Goal: Check status: Check status

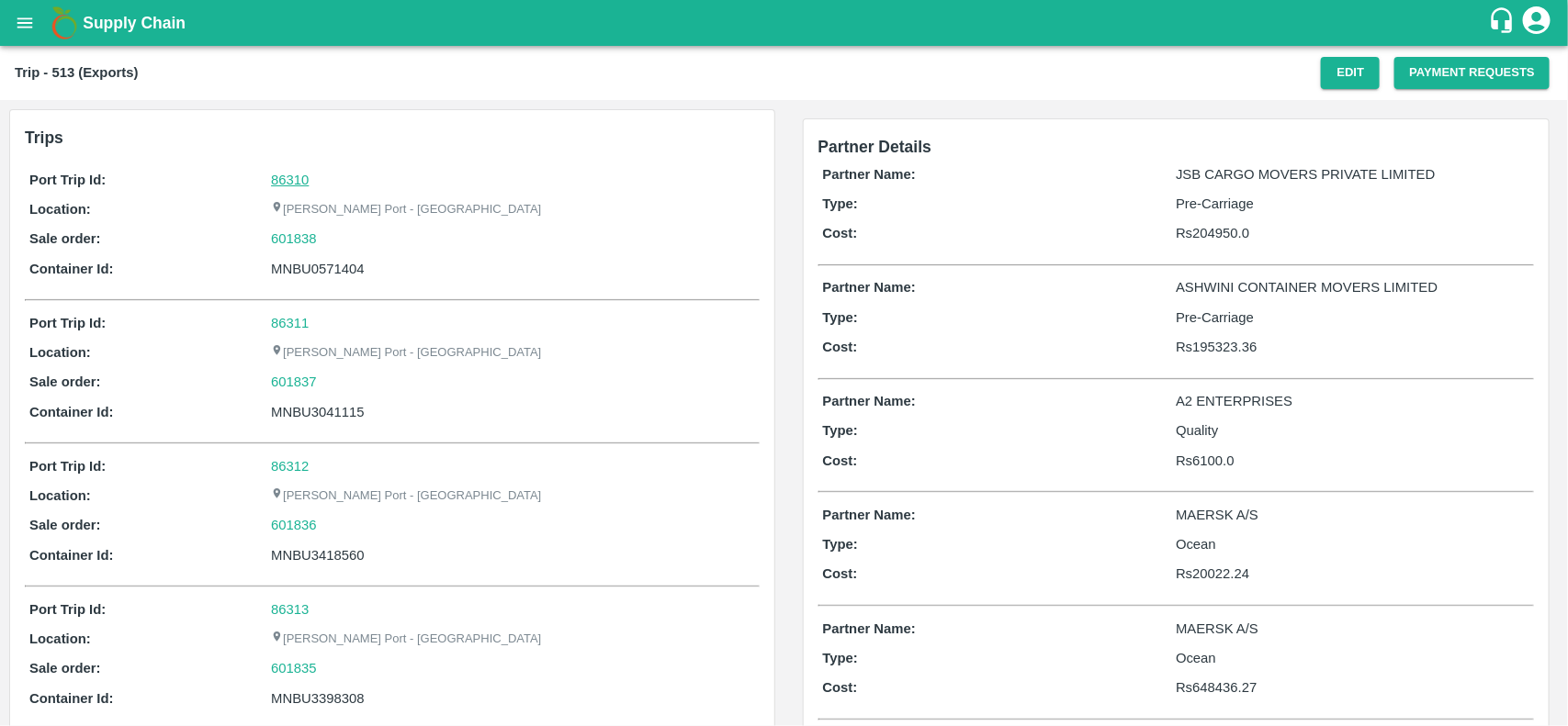
click at [305, 172] on link "86310" at bounding box center [290, 180] width 38 height 15
click at [356, 235] on div "601838" at bounding box center [513, 238] width 483 height 20
copy link "601838"
click at [356, 235] on div "601838" at bounding box center [513, 238] width 483 height 20
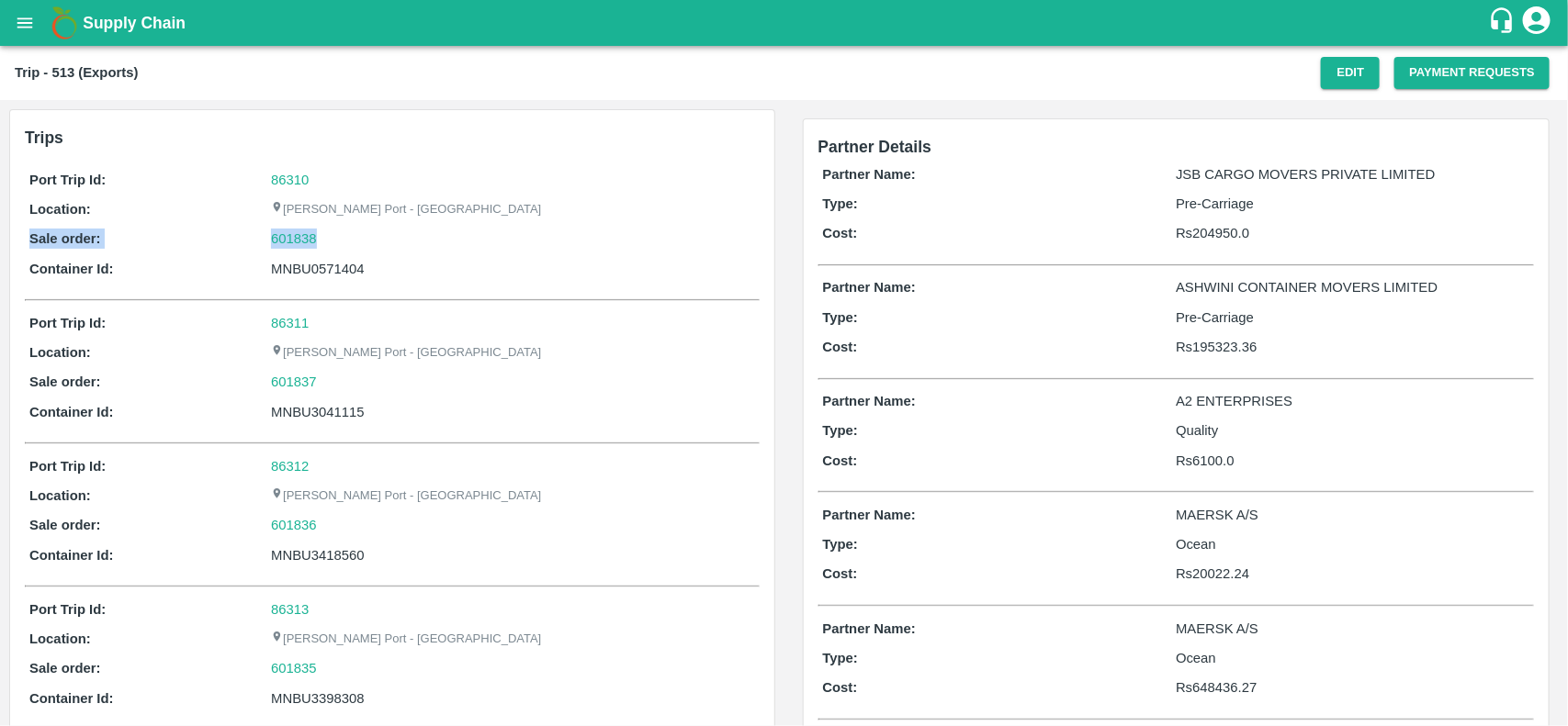
drag, startPoint x: 356, startPoint y: 235, endPoint x: 263, endPoint y: 245, distance: 93.5
click at [263, 245] on div "Sale order: 601838" at bounding box center [392, 238] width 725 height 20
click at [263, 245] on p "Sale order:" at bounding box center [150, 238] width 242 height 20
click at [286, 237] on link "601838" at bounding box center [294, 238] width 46 height 20
click at [328, 237] on div "601838" at bounding box center [513, 238] width 483 height 20
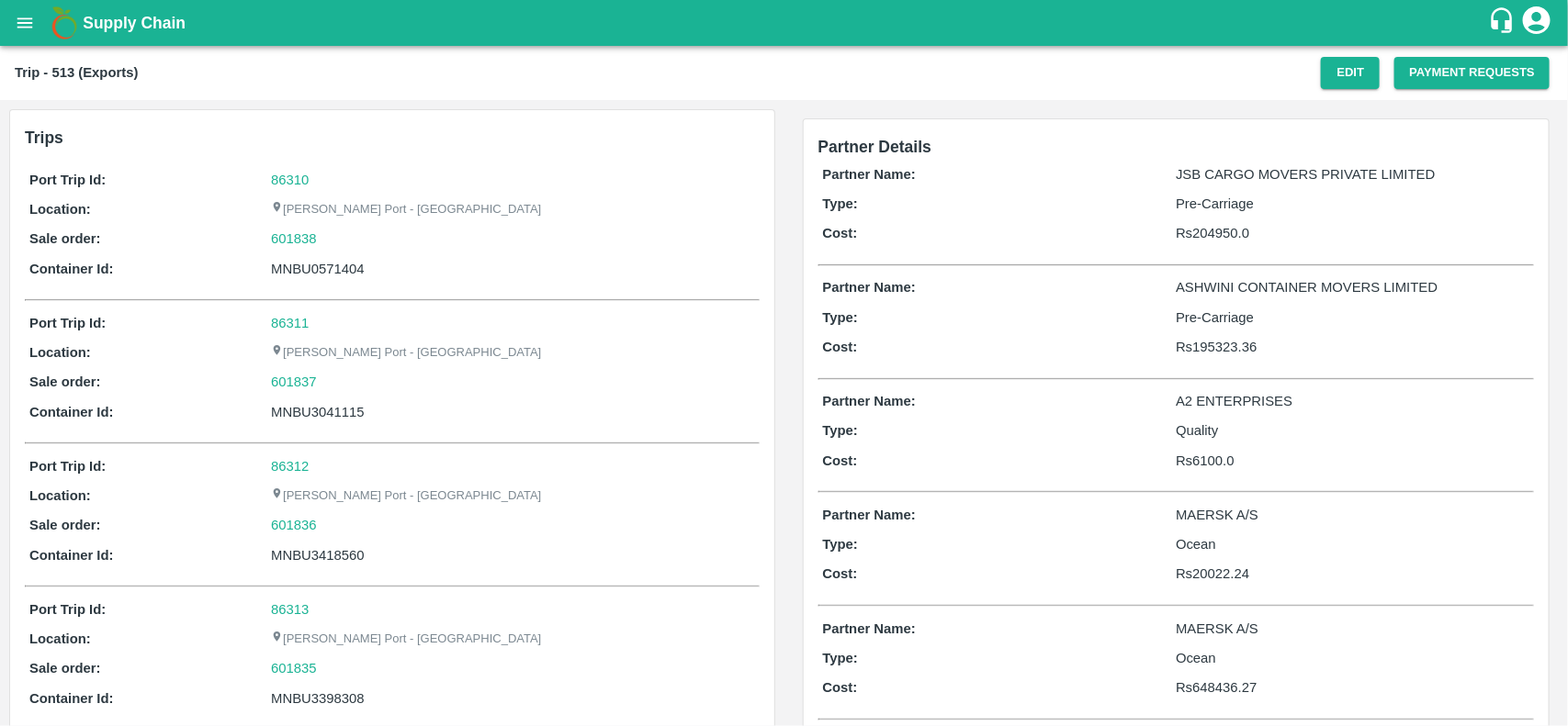
click at [328, 237] on div "601838" at bounding box center [513, 238] width 483 height 20
copy link "601838"
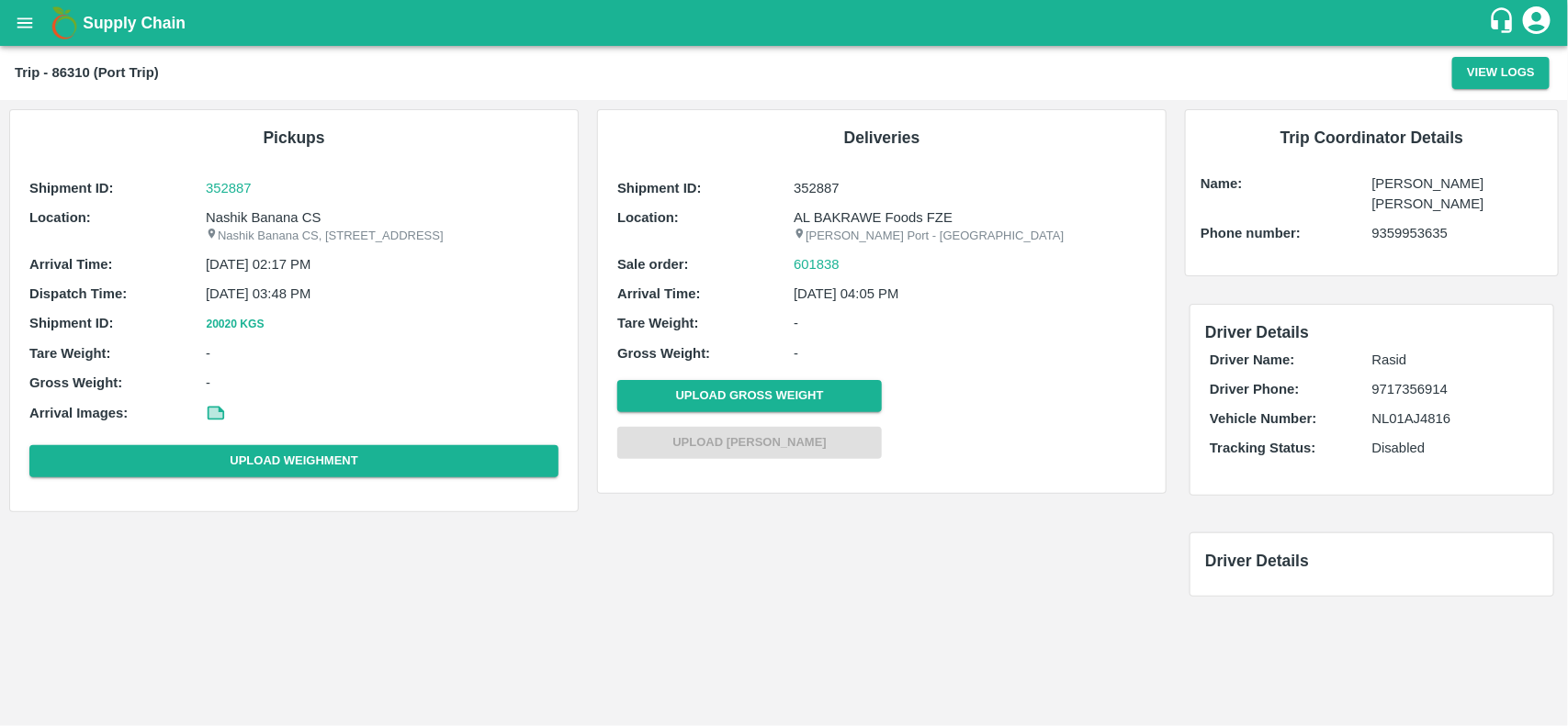
click at [277, 222] on p "Nashik Banana CS" at bounding box center [382, 217] width 353 height 20
copy p "Nashik Banana CS"
click at [277, 222] on p "Nashik Banana CS" at bounding box center [382, 217] width 353 height 20
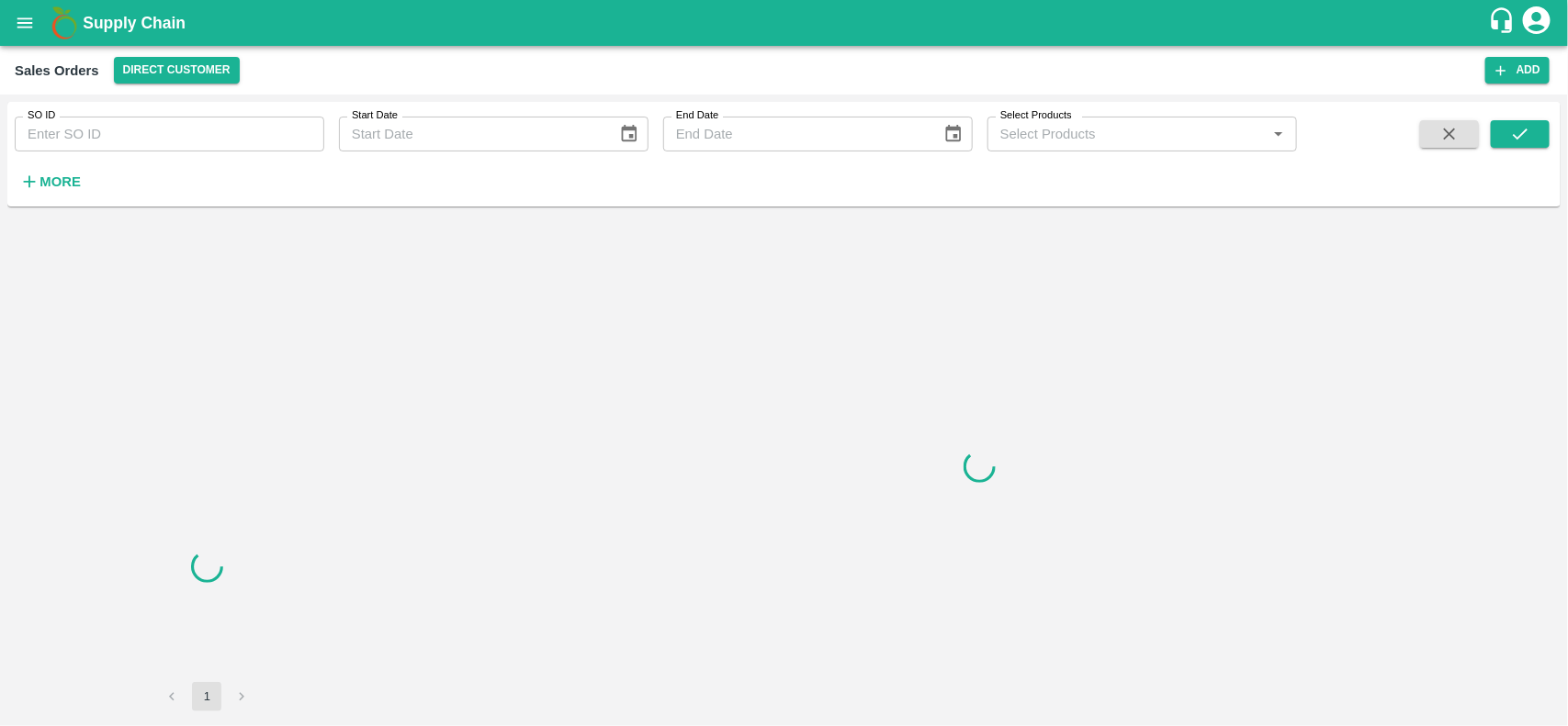
click at [170, 117] on input "SO ID" at bounding box center [170, 134] width 310 height 35
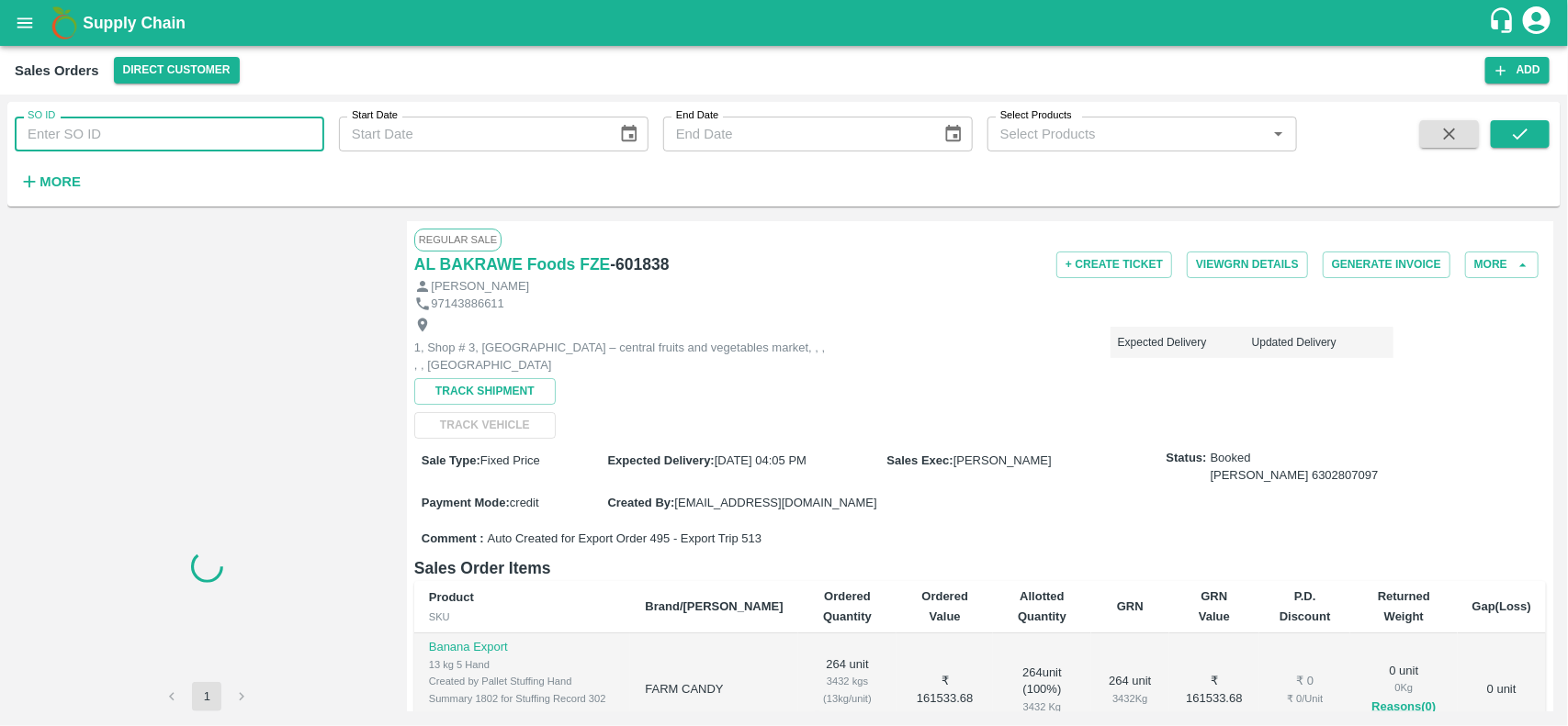
click at [170, 117] on input "SO ID" at bounding box center [170, 134] width 310 height 35
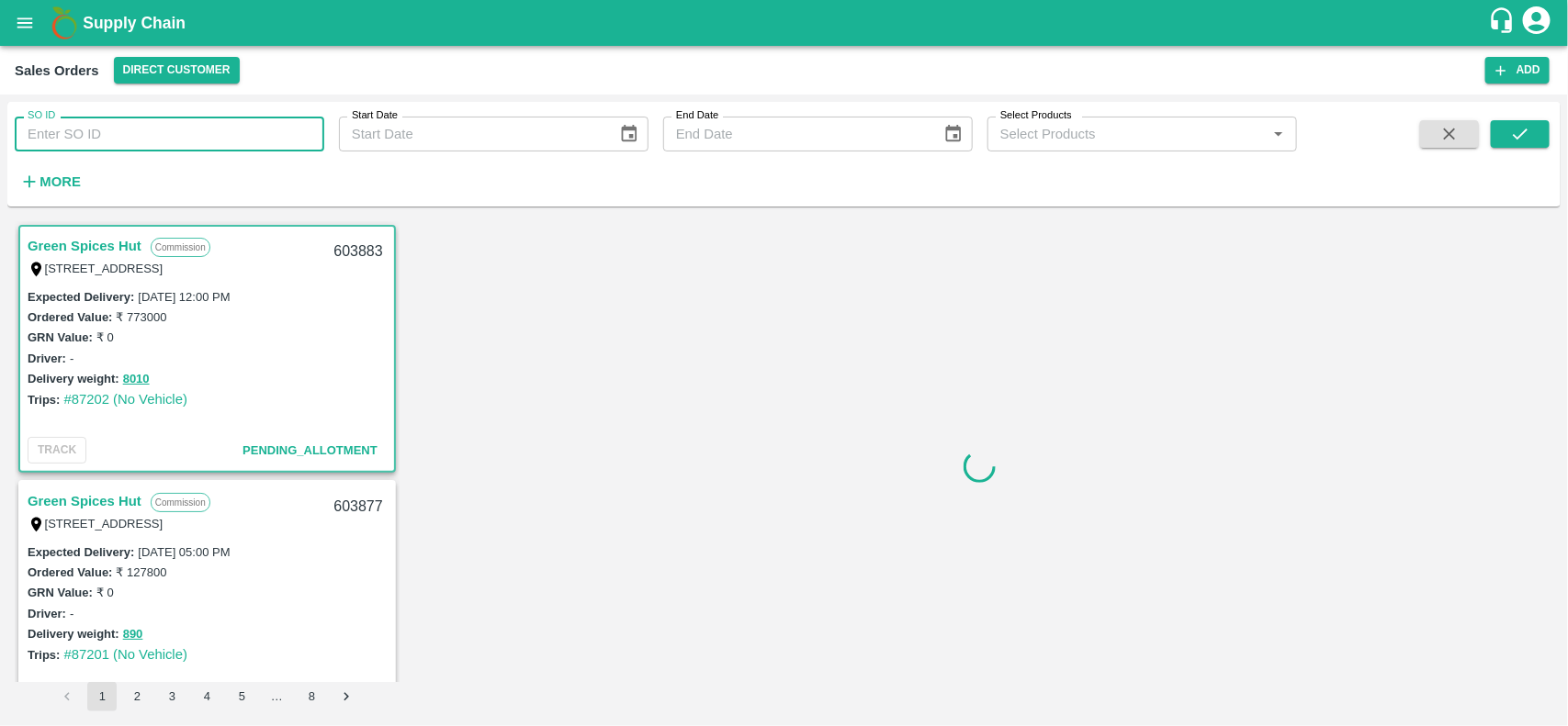
click at [170, 117] on input "SO ID" at bounding box center [170, 134] width 310 height 35
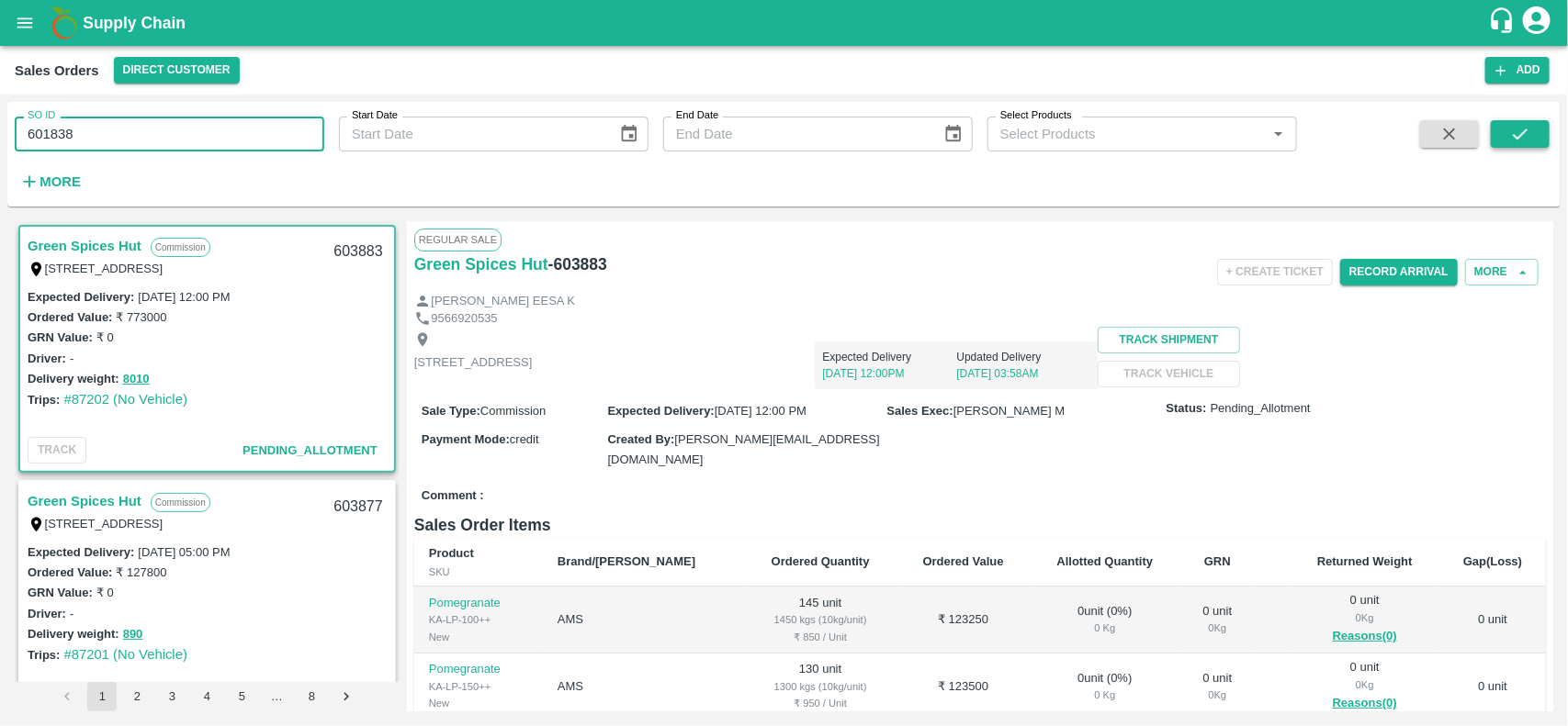
type input "601838"
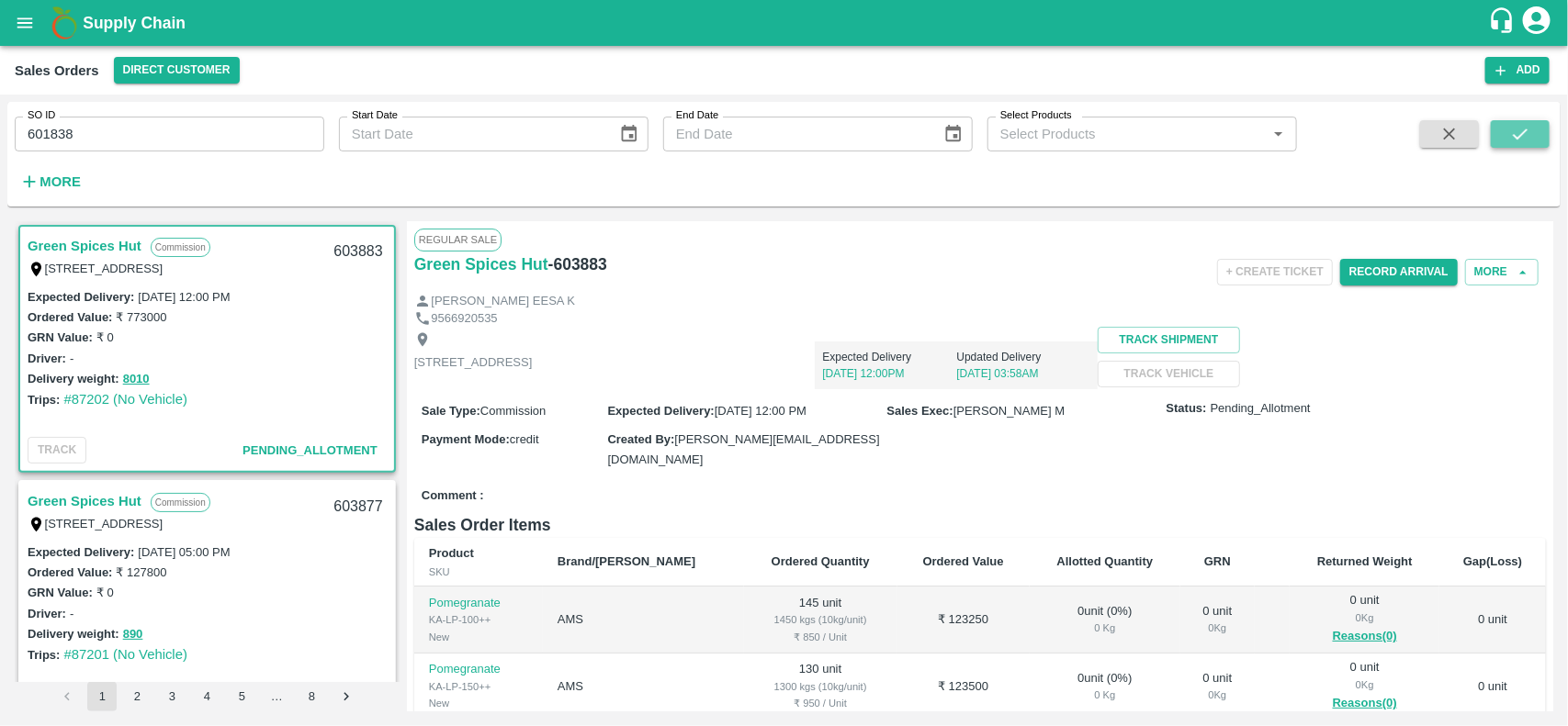
click at [1524, 133] on icon "submit" at bounding box center [1521, 135] width 15 height 11
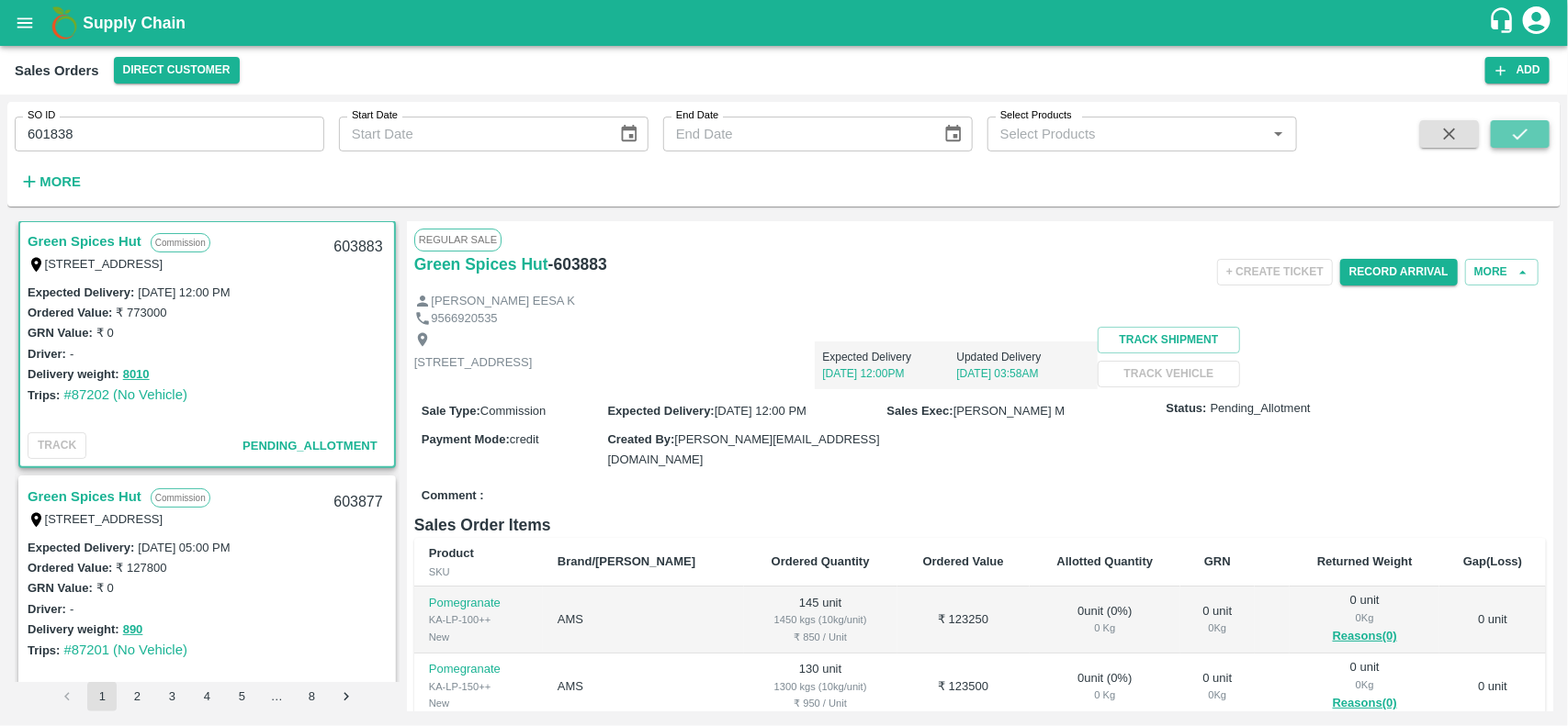
click at [1520, 142] on icon "submit" at bounding box center [1520, 134] width 20 height 20
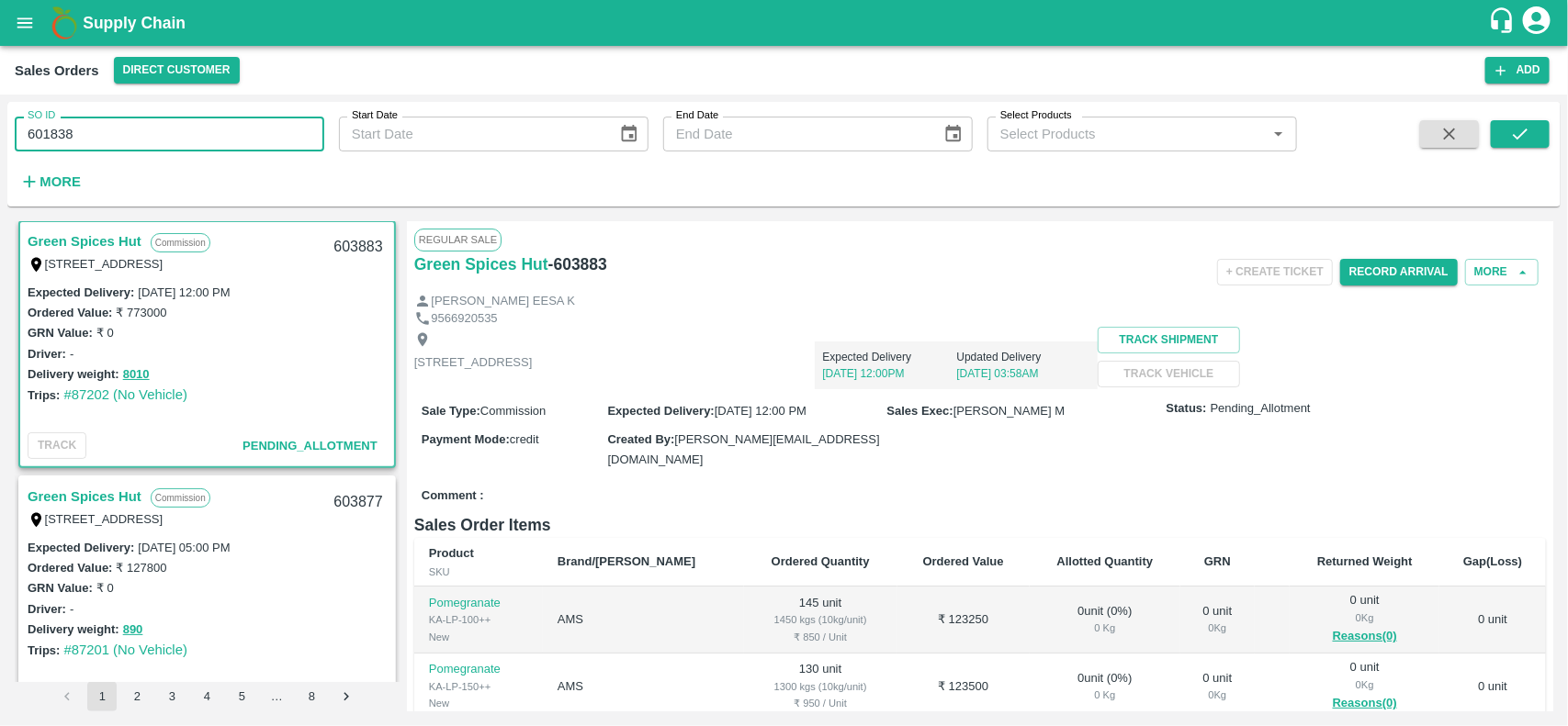
click at [84, 145] on input "601838" at bounding box center [170, 134] width 310 height 35
type input "\"
paste input "text"
type input "601838"
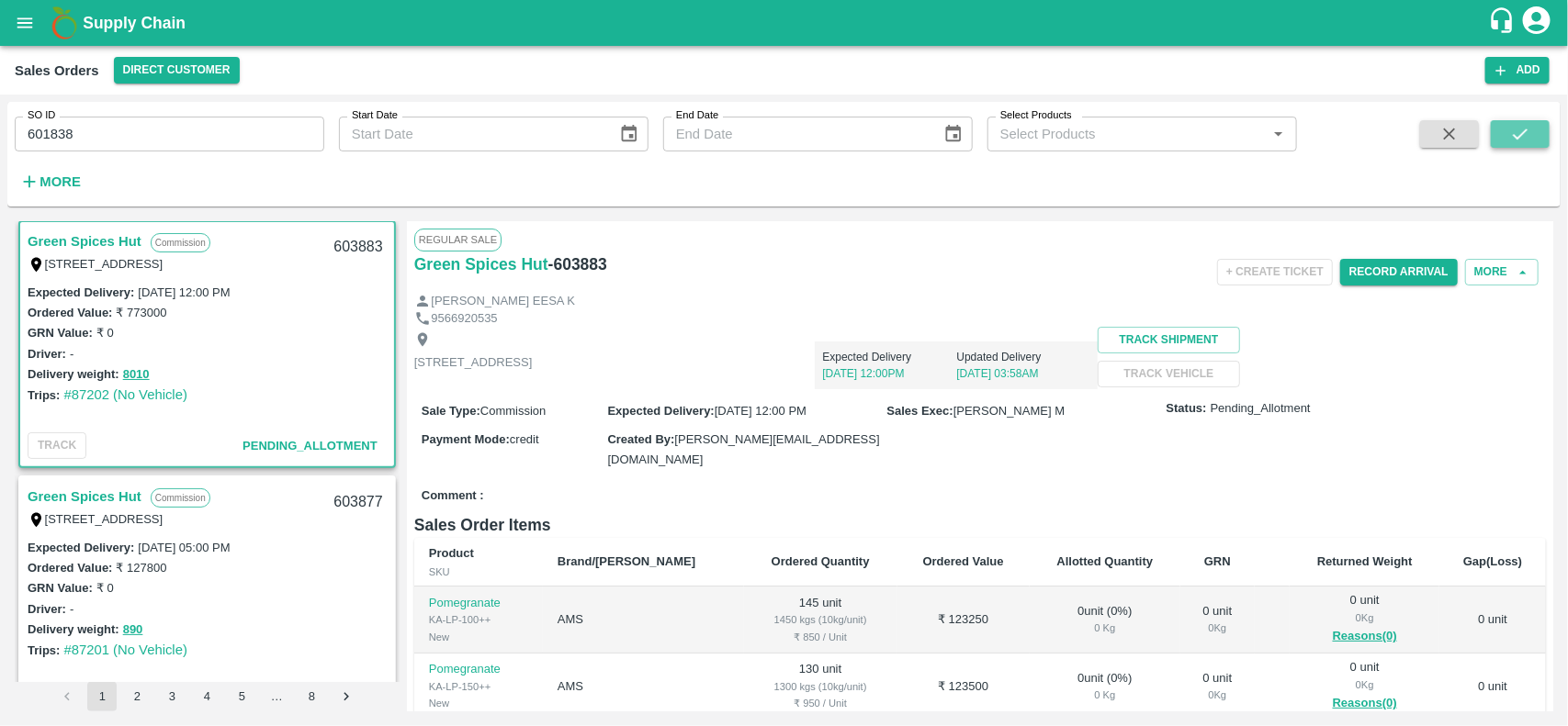
click at [1518, 134] on icon "submit" at bounding box center [1520, 134] width 20 height 20
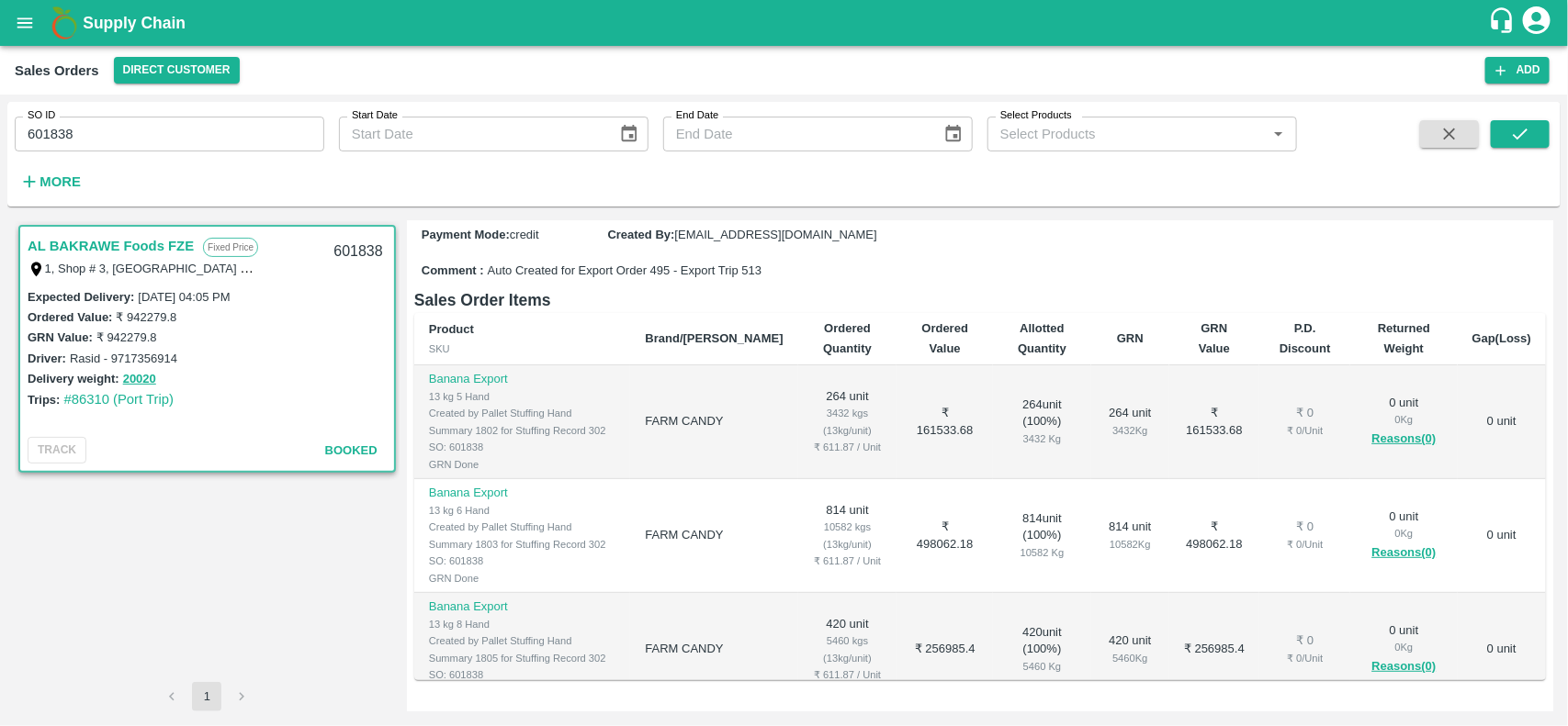
scroll to position [127, 0]
